Goal: Information Seeking & Learning: Find specific page/section

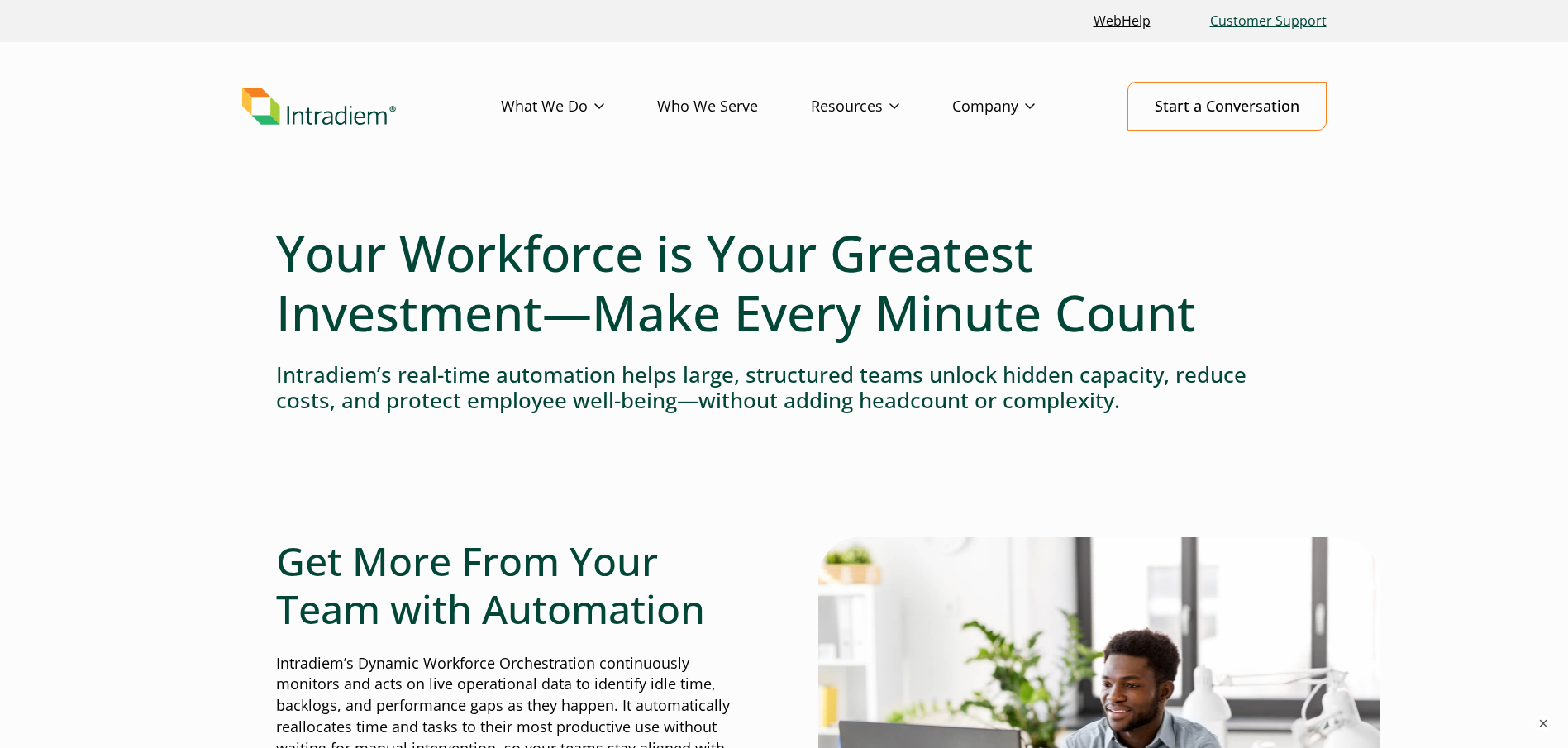
click at [1243, 15] on link "Customer Support" at bounding box center [1268, 21] width 129 height 36
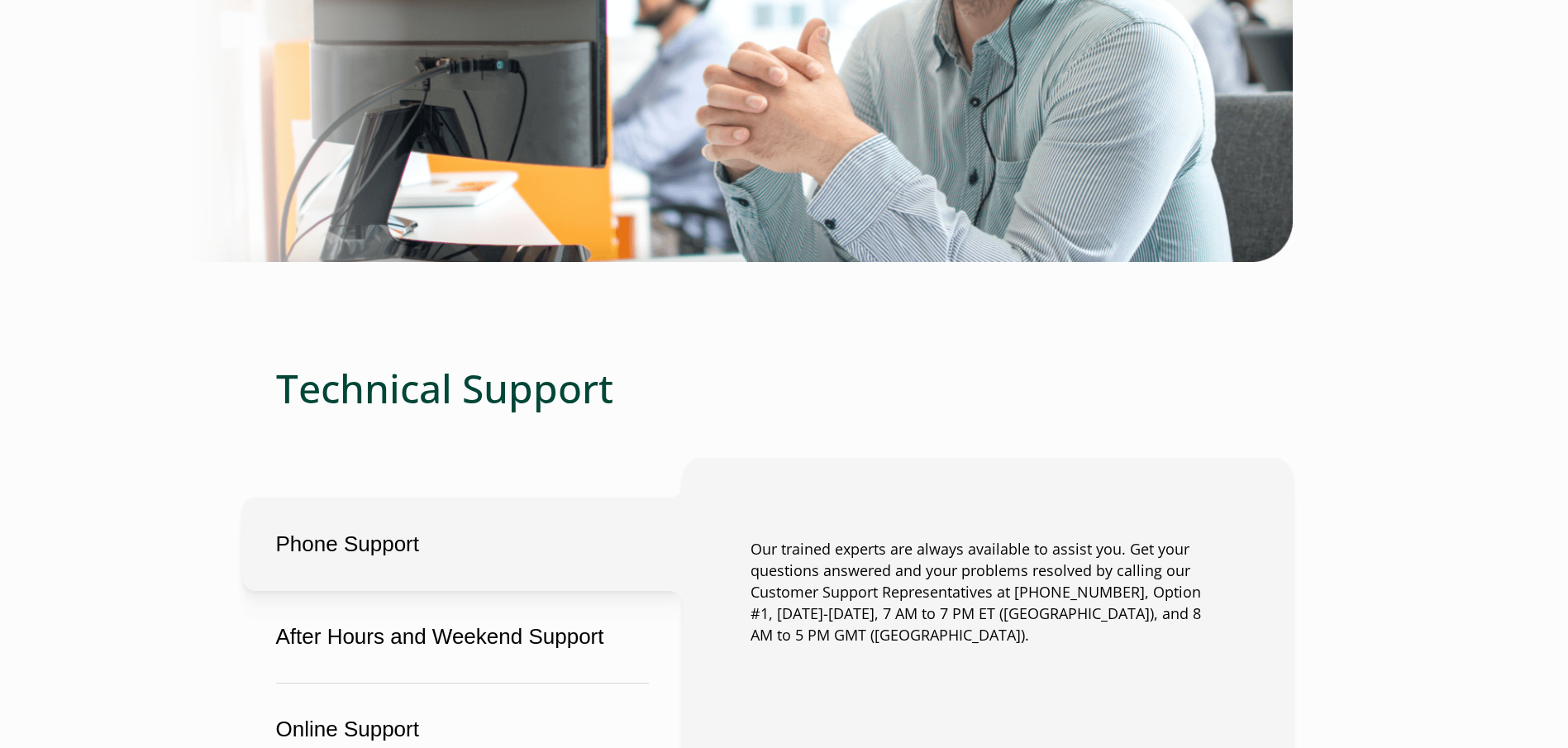
scroll to position [909, 0]
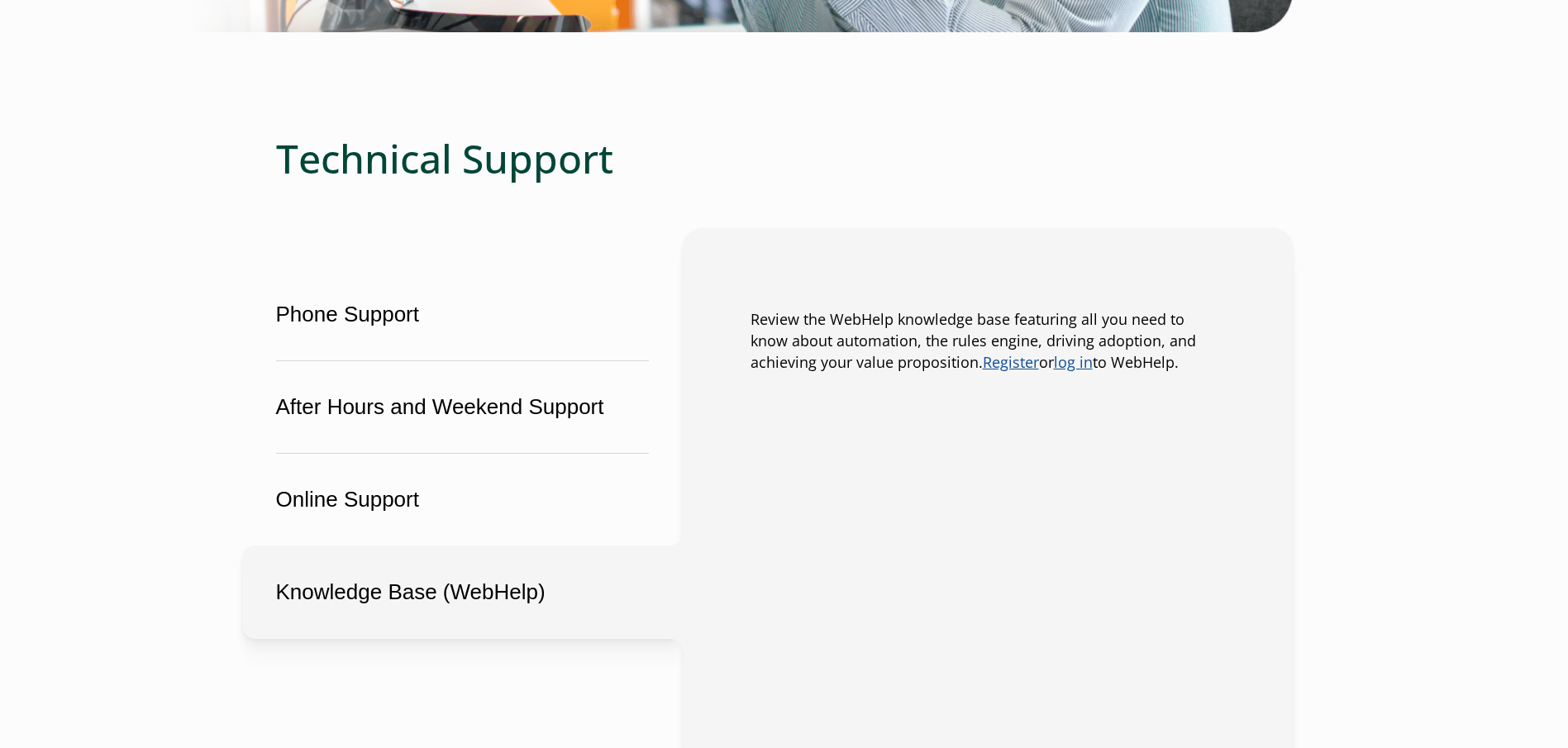
click at [463, 585] on button "Knowledge Base (WebHelp)" at bounding box center [462, 592] width 441 height 94
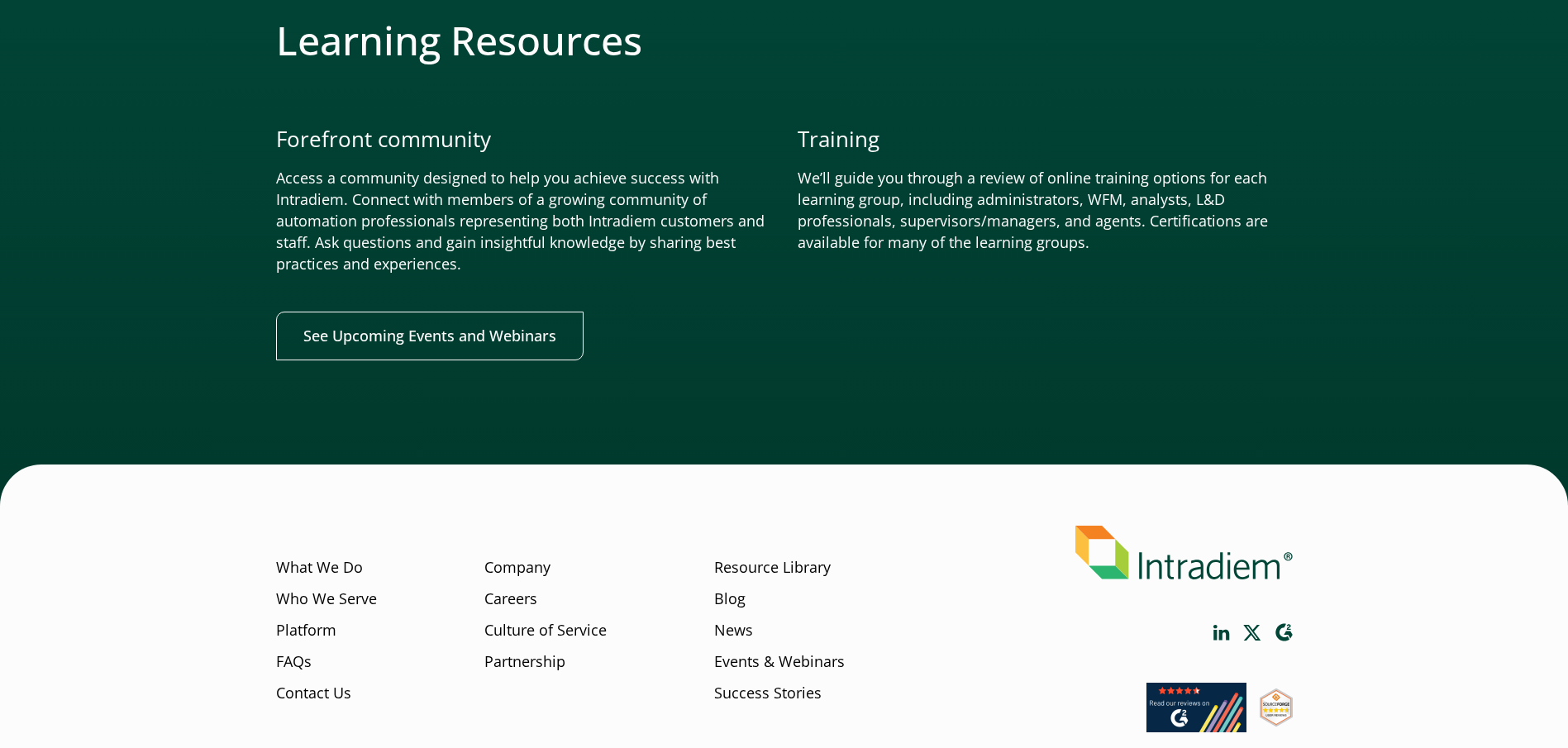
scroll to position [1991, 0]
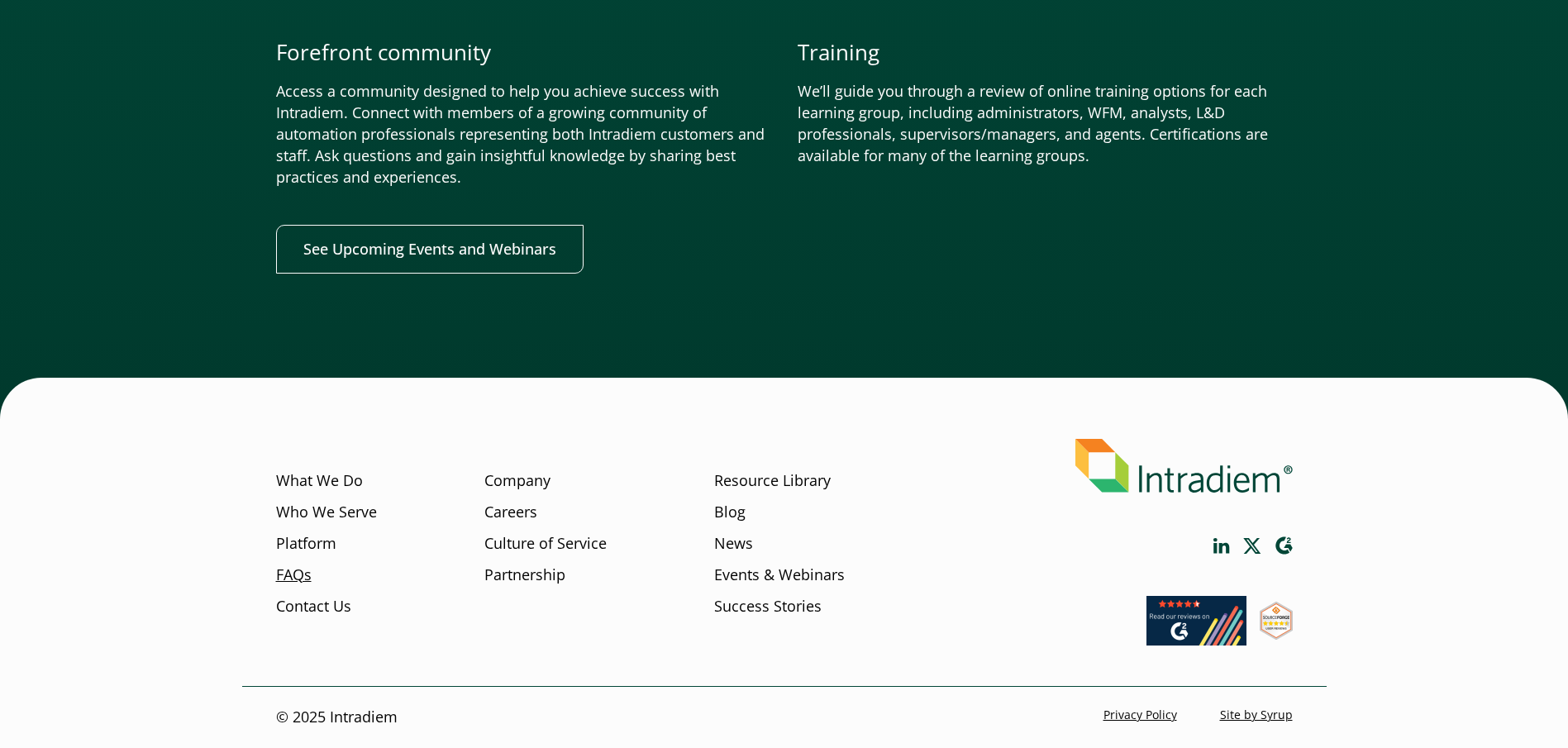
click at [300, 574] on link "FAQs" at bounding box center [294, 574] width 36 height 21
